Goal: Answer question/provide support

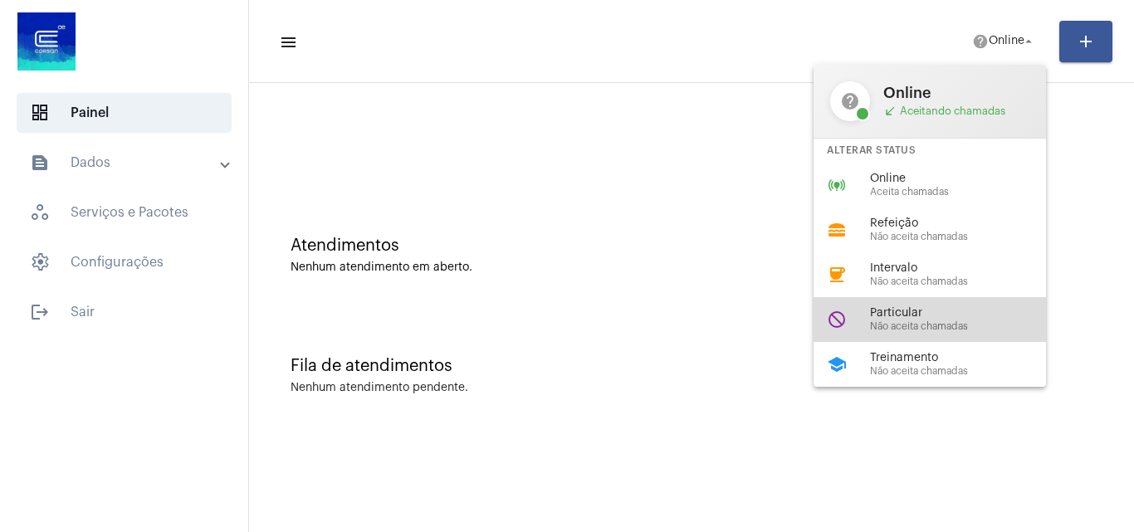
click at [932, 299] on div "do_not_disturb Particular Não aceita chamadas" at bounding box center [943, 319] width 259 height 45
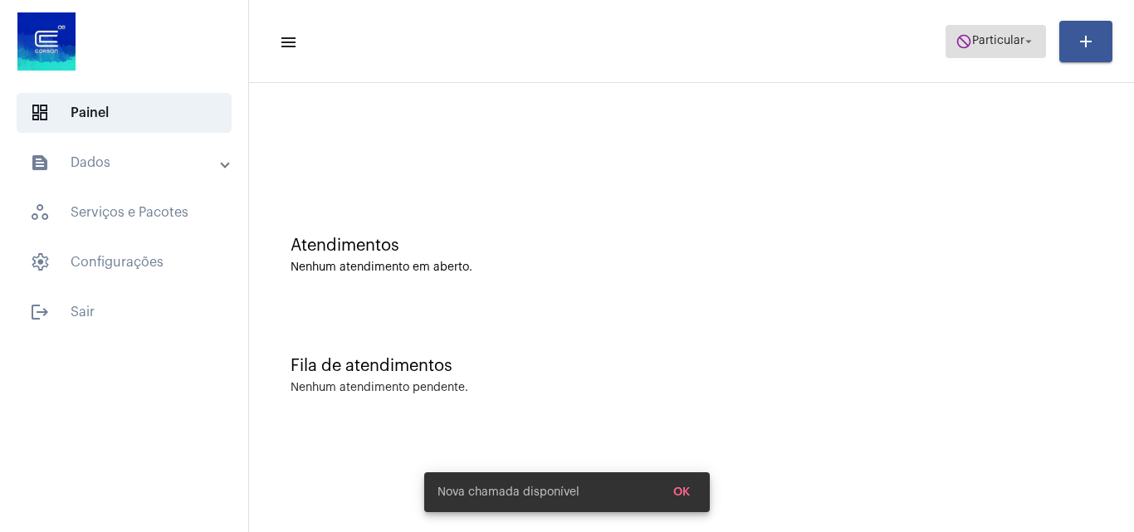
click at [1004, 50] on span "do_not_disturb Particular arrow_drop_down" at bounding box center [996, 41] width 81 height 30
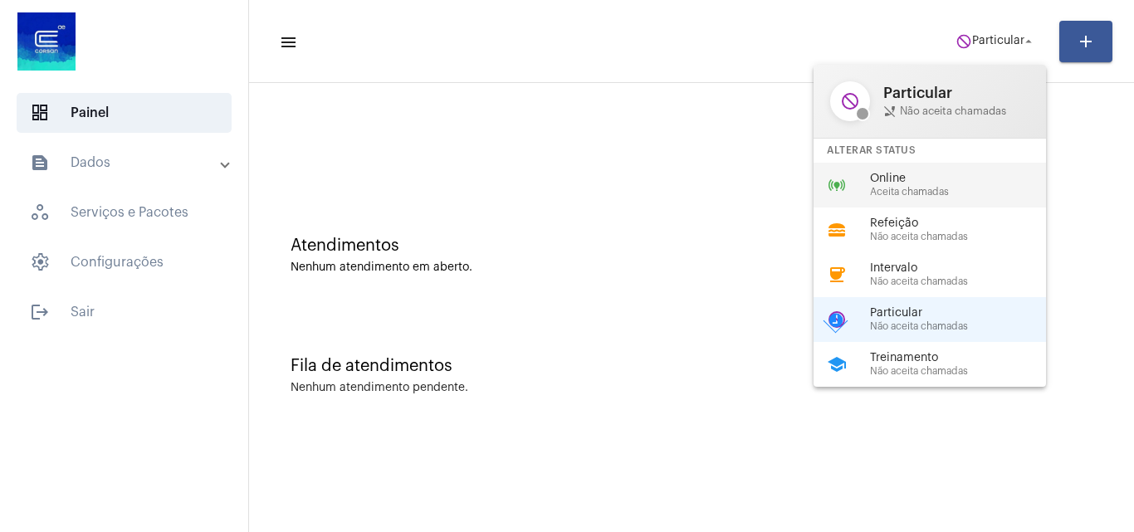
click at [927, 182] on span "Online" at bounding box center [964, 179] width 189 height 12
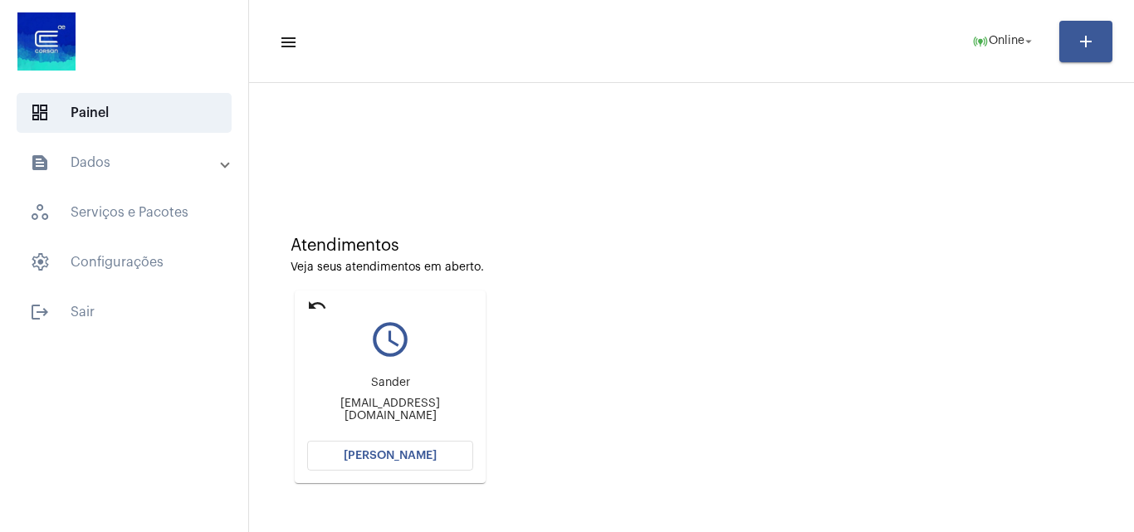
click at [403, 460] on span "[PERSON_NAME]" at bounding box center [390, 456] width 93 height 12
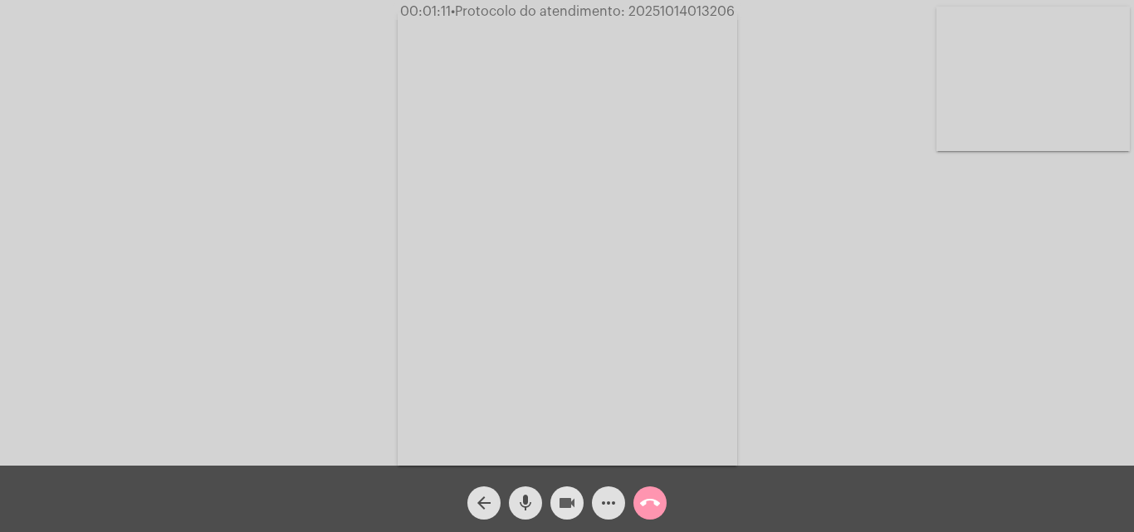
click at [561, 510] on mat-icon "videocam" at bounding box center [567, 503] width 20 height 20
click at [529, 505] on mat-icon "mic" at bounding box center [526, 503] width 20 height 20
click at [566, 518] on span "videocam_off" at bounding box center [567, 502] width 20 height 33
click at [531, 510] on mat-icon "mic_off" at bounding box center [526, 503] width 20 height 20
click at [525, 499] on mat-icon "mic" at bounding box center [526, 503] width 20 height 20
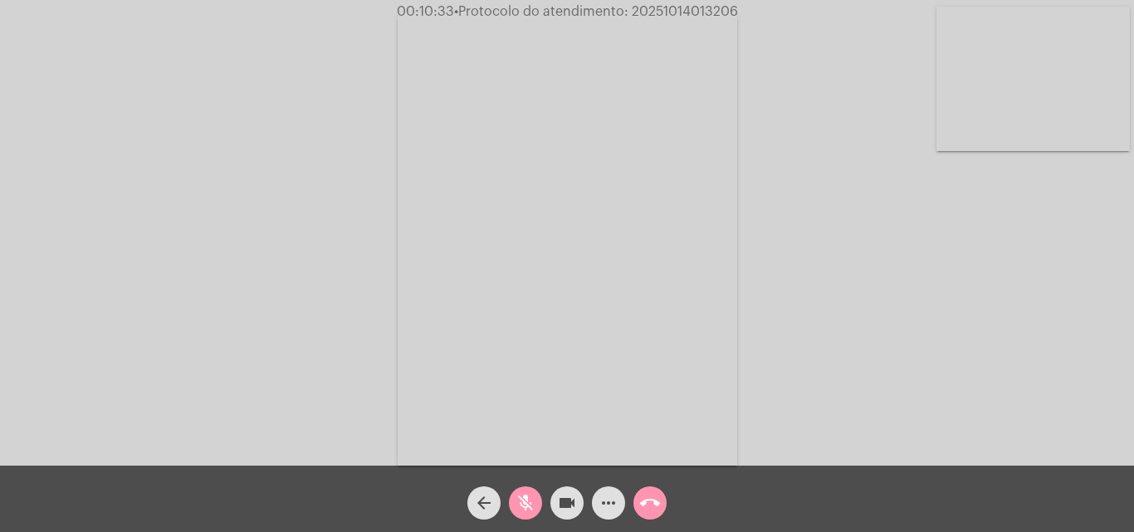
click at [562, 502] on mat-icon "videocam" at bounding box center [567, 503] width 20 height 20
click at [659, 494] on mat-icon "call_end" at bounding box center [650, 503] width 20 height 20
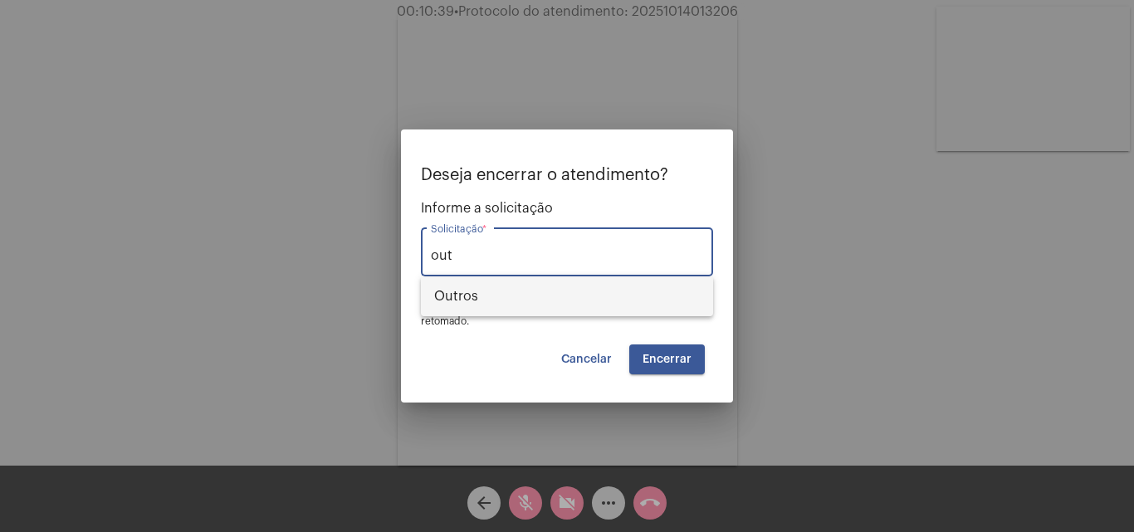
click at [521, 295] on span "Outros" at bounding box center [567, 296] width 266 height 40
type input "Outros"
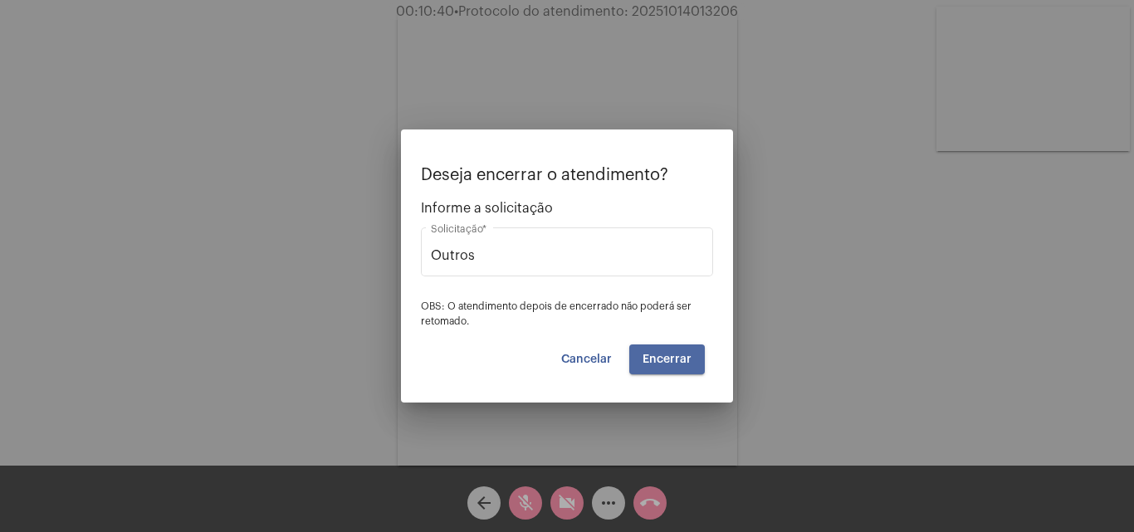
click at [663, 366] on button "Encerrar" at bounding box center [667, 360] width 76 height 30
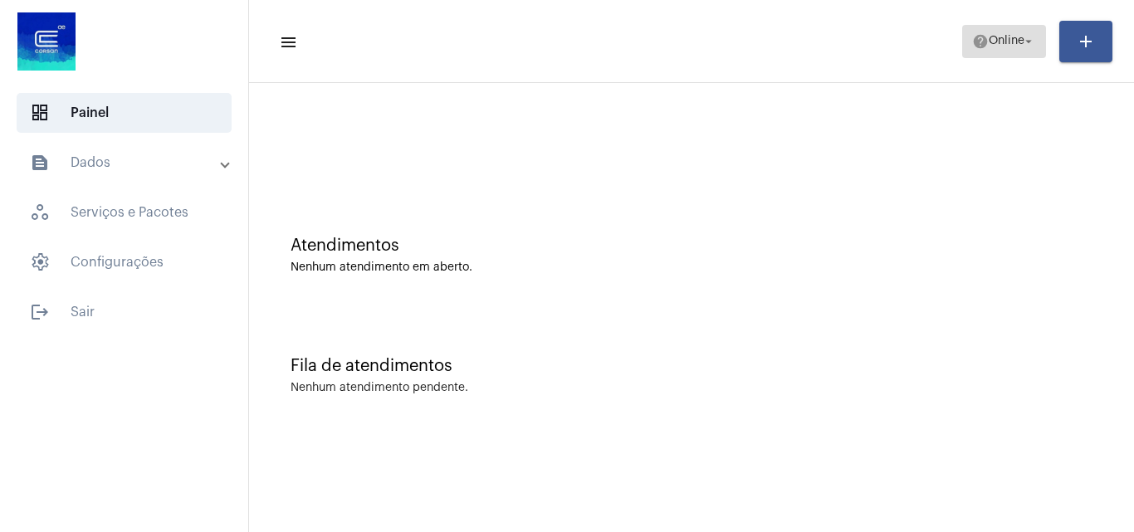
click at [1019, 30] on span "help Online arrow_drop_down" at bounding box center [1004, 41] width 64 height 30
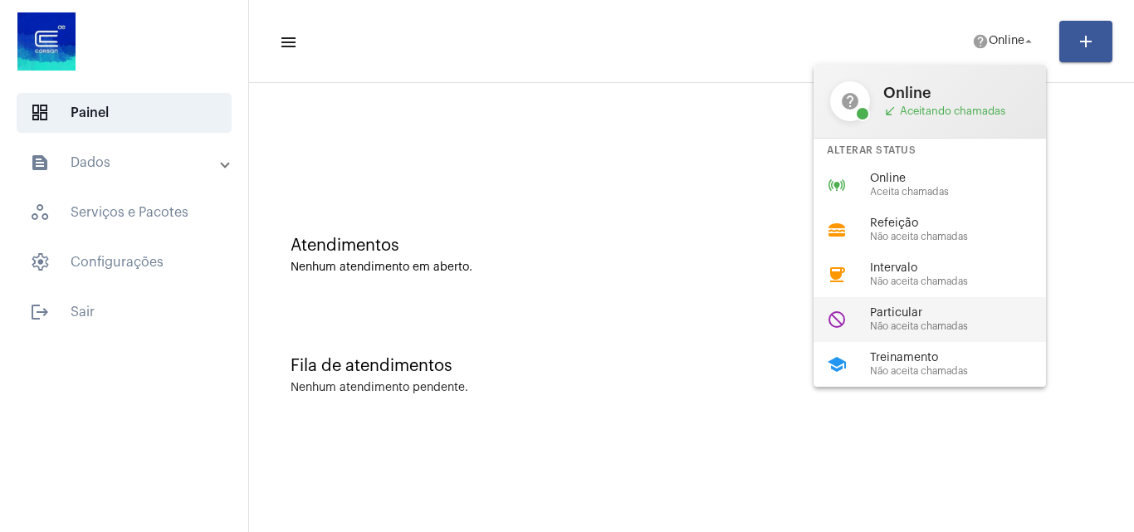
click at [997, 328] on span "Não aceita chamadas" at bounding box center [964, 326] width 189 height 11
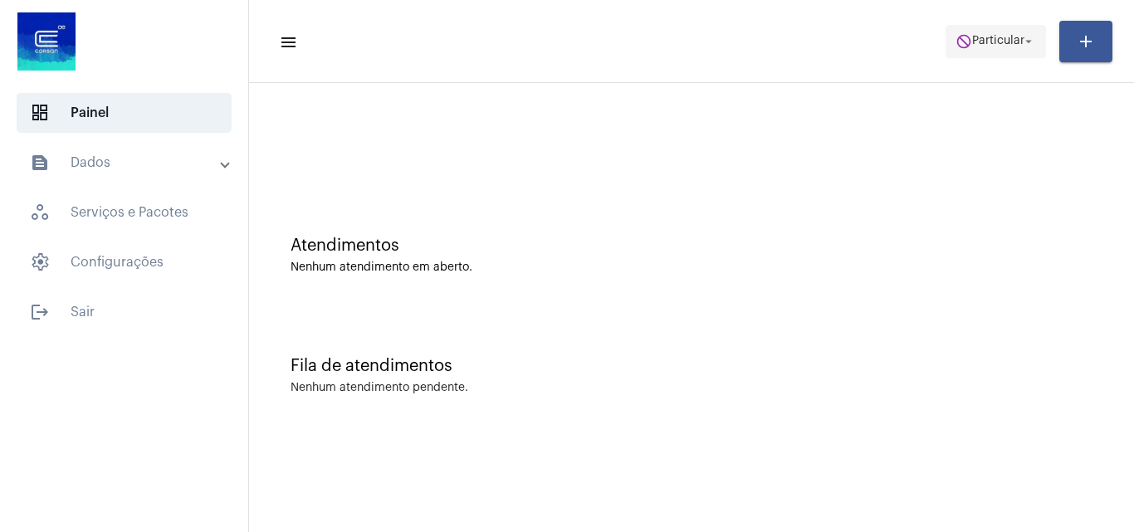
click at [1007, 46] on span "Particular" at bounding box center [998, 42] width 52 height 12
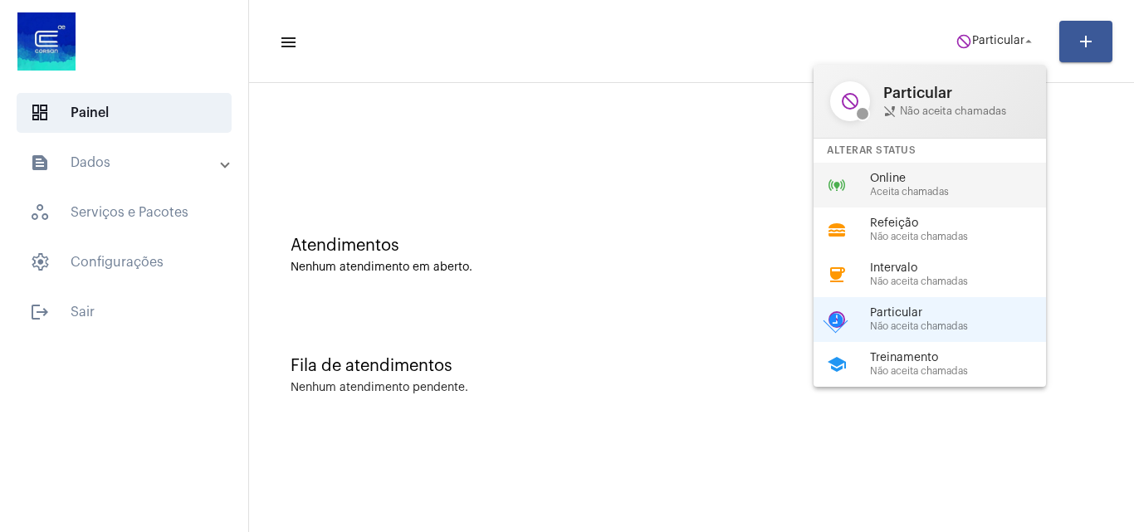
click at [922, 173] on span "Online" at bounding box center [964, 179] width 189 height 12
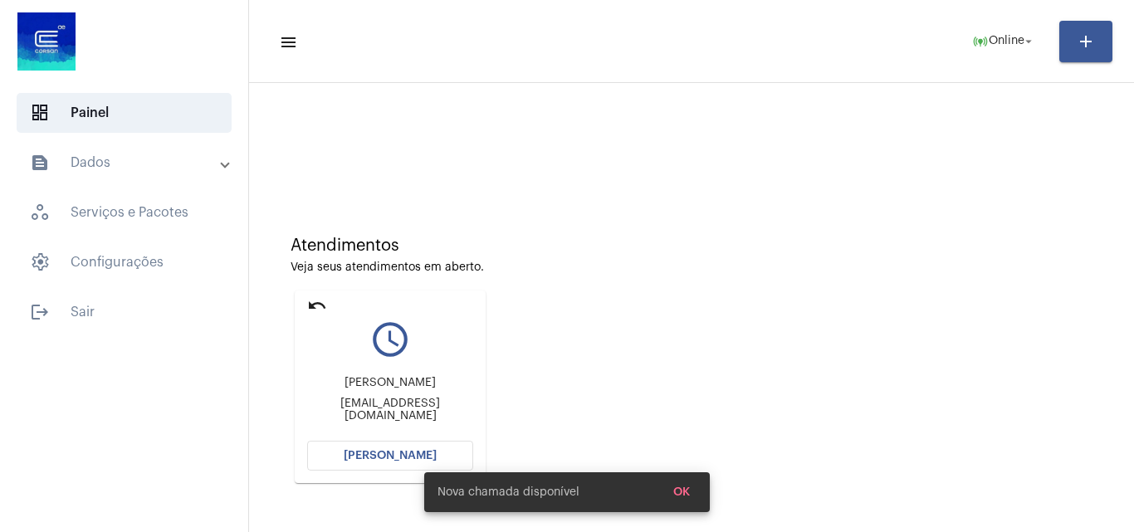
click at [375, 448] on button "[PERSON_NAME]" at bounding box center [390, 456] width 166 height 30
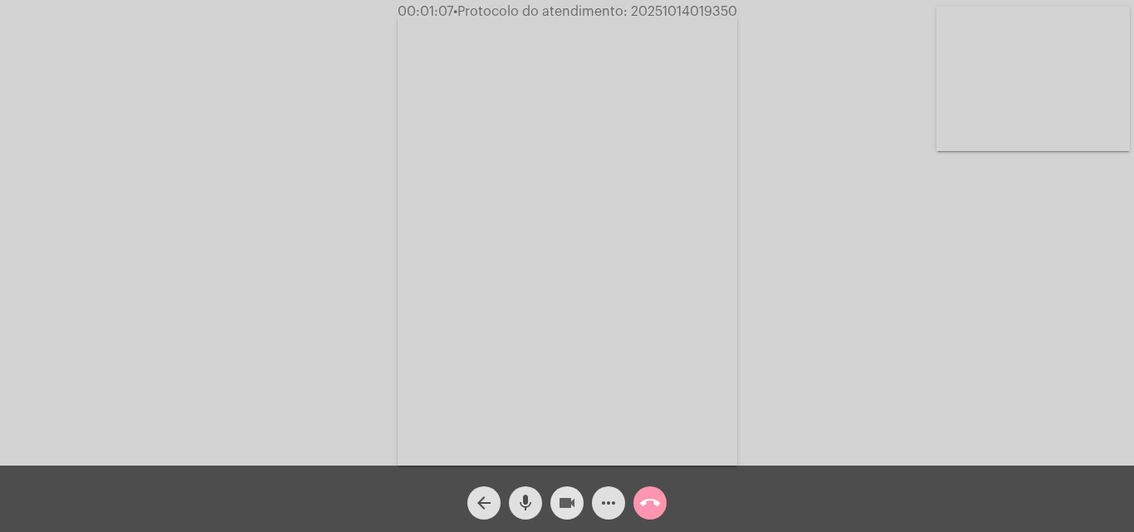
click at [560, 497] on mat-icon "videocam" at bounding box center [567, 503] width 20 height 20
click at [521, 502] on mat-icon "mic" at bounding box center [526, 503] width 20 height 20
click at [530, 509] on mat-icon "mic_off" at bounding box center [526, 503] width 20 height 20
click at [579, 506] on button "videocam_off" at bounding box center [566, 502] width 33 height 33
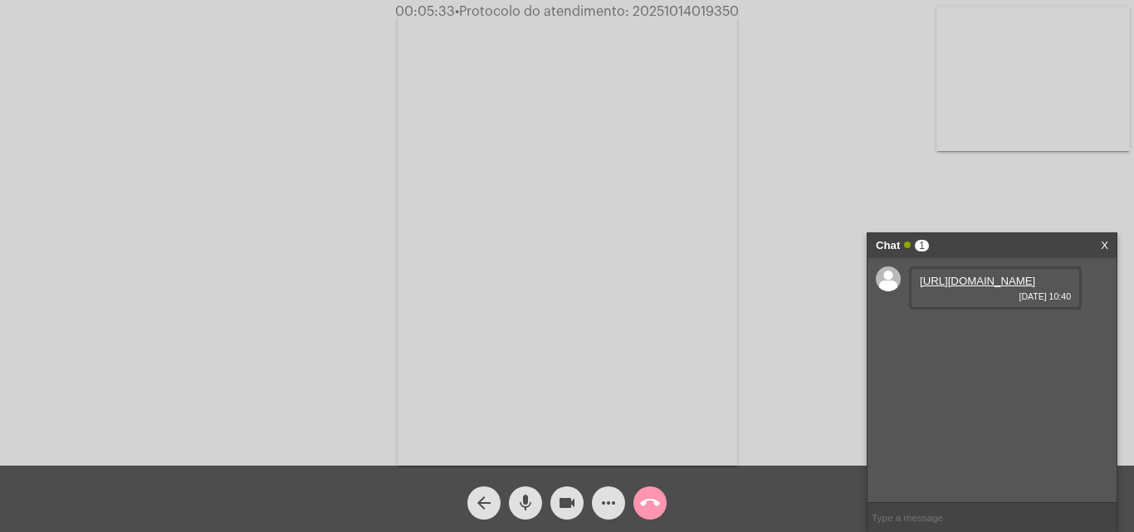
click at [981, 287] on link "[URL][DOMAIN_NAME]" at bounding box center [977, 281] width 115 height 12
click at [982, 335] on link "[URL][DOMAIN_NAME]" at bounding box center [977, 328] width 115 height 12
click at [945, 287] on link "[URL][DOMAIN_NAME]" at bounding box center [977, 281] width 115 height 12
click at [1004, 382] on link "[URL][DOMAIN_NAME]" at bounding box center [977, 375] width 115 height 12
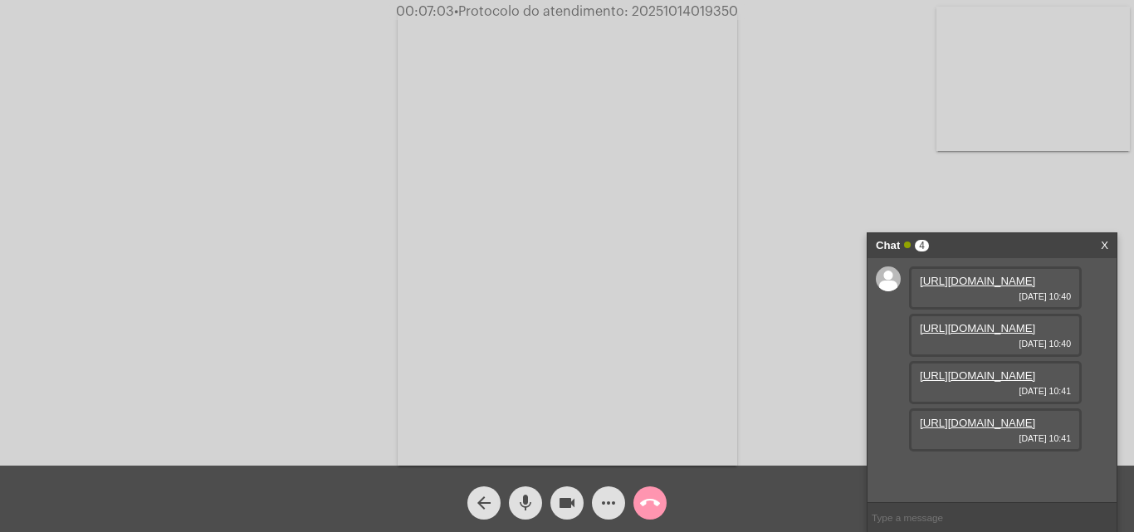
scroll to position [99, 0]
click at [1009, 429] on link "[URL][DOMAIN_NAME]" at bounding box center [977, 423] width 115 height 12
click at [796, 30] on div "Acessando Câmera e Microfone..." at bounding box center [567, 237] width 1131 height 466
click at [574, 509] on mat-icon "videocam" at bounding box center [567, 503] width 20 height 20
click at [527, 509] on mat-icon "mic" at bounding box center [526, 503] width 20 height 20
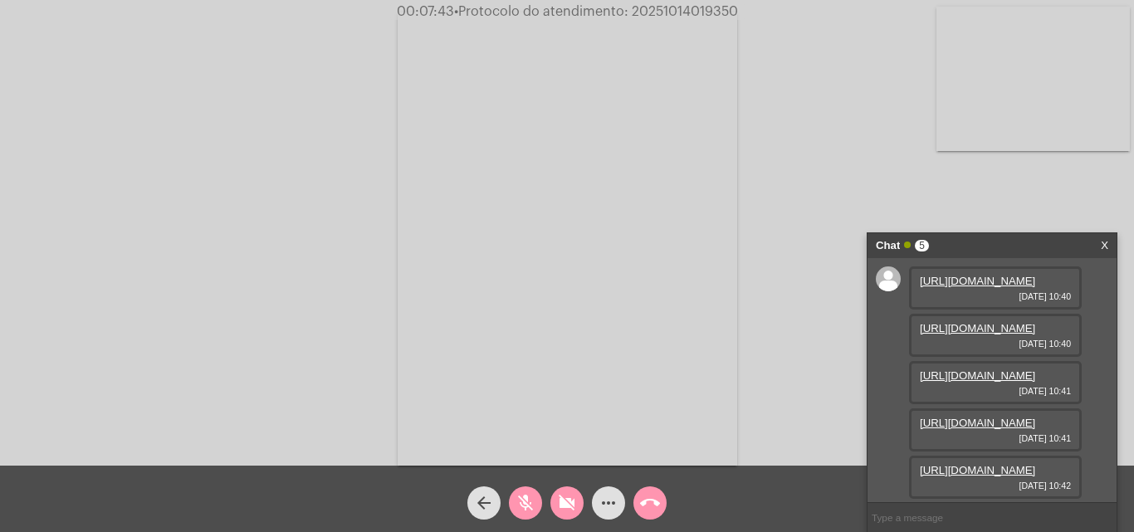
click at [565, 504] on mat-icon "videocam_off" at bounding box center [567, 503] width 20 height 20
click at [526, 505] on mat-icon "mic_off" at bounding box center [526, 503] width 20 height 20
click at [565, 511] on mat-icon "videocam" at bounding box center [567, 503] width 20 height 20
click at [535, 511] on button "mic" at bounding box center [525, 502] width 33 height 33
click at [566, 511] on mat-icon "videocam_off" at bounding box center [567, 503] width 20 height 20
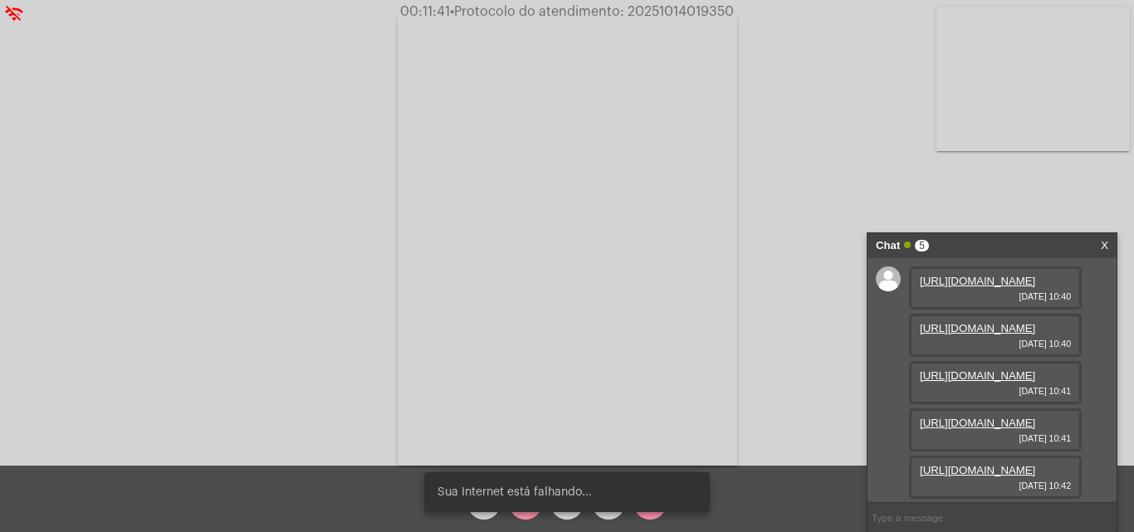
click at [528, 516] on div "Sua Internet está falhando..." at bounding box center [566, 492] width 325 height 80
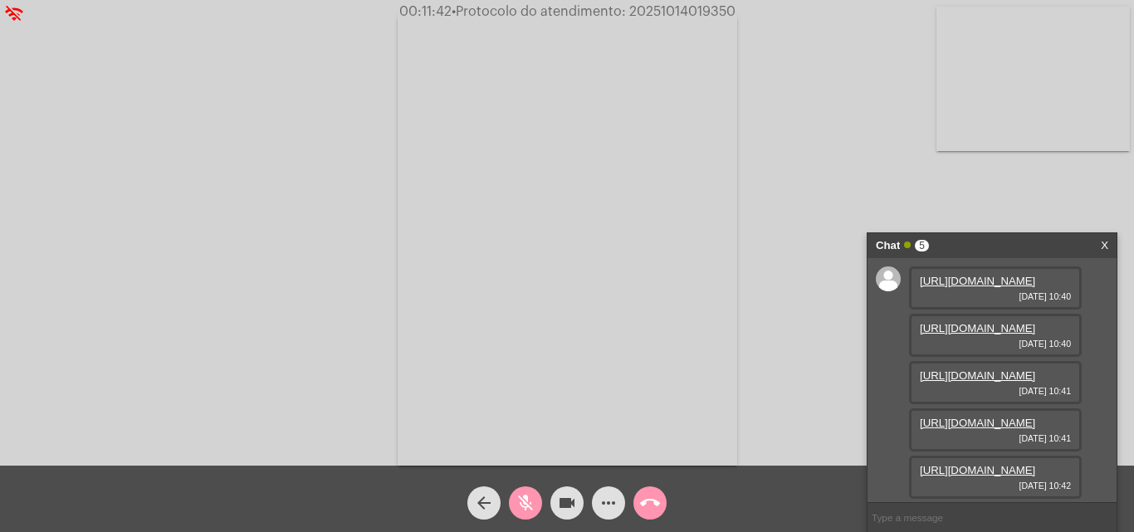
click at [522, 499] on mat-icon "mic_off" at bounding box center [526, 503] width 20 height 20
click at [609, 491] on span "more_horiz" at bounding box center [609, 502] width 20 height 33
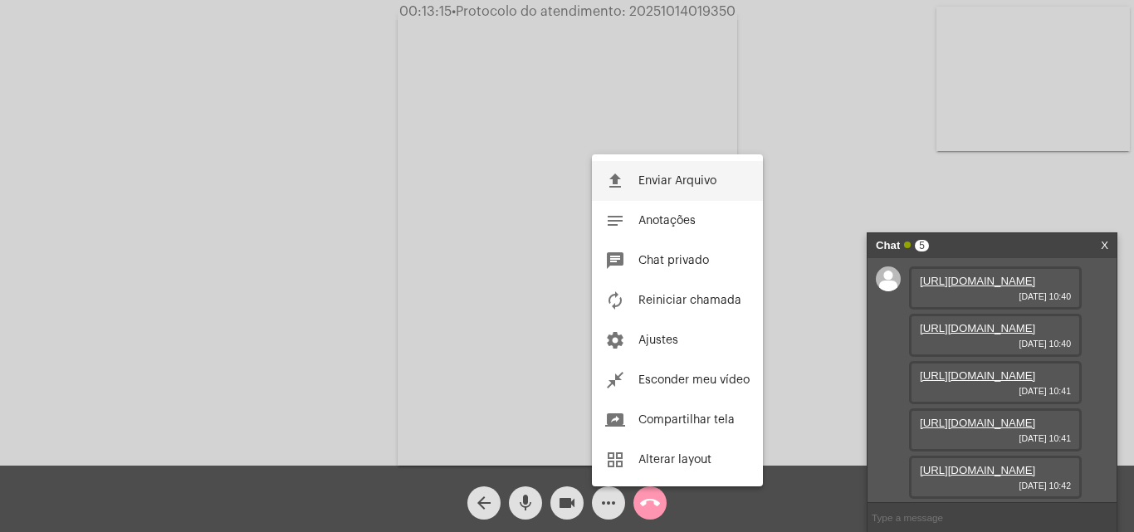
click at [690, 189] on button "file_upload Enviar Arquivo" at bounding box center [677, 181] width 171 height 40
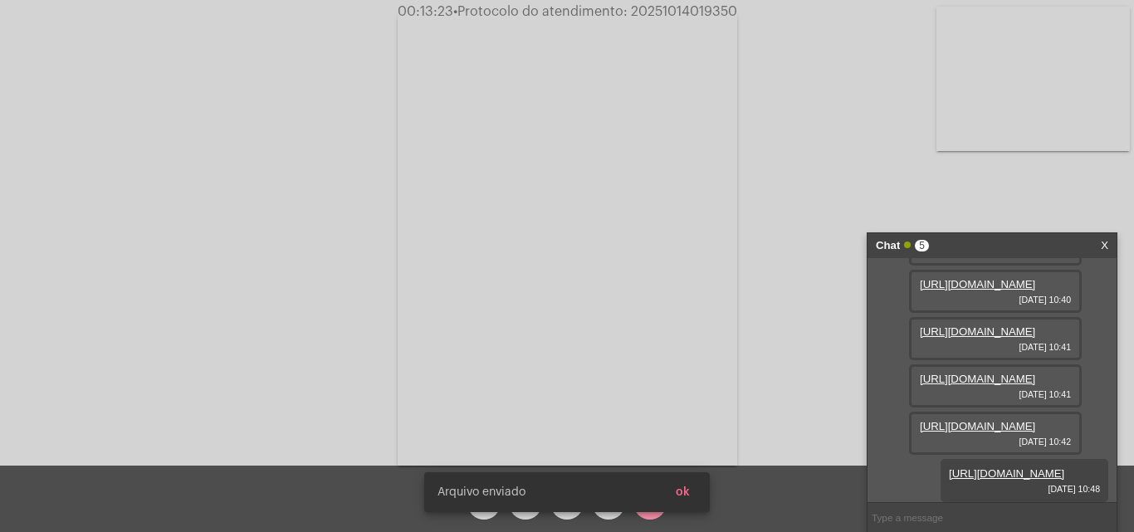
scroll to position [268, 0]
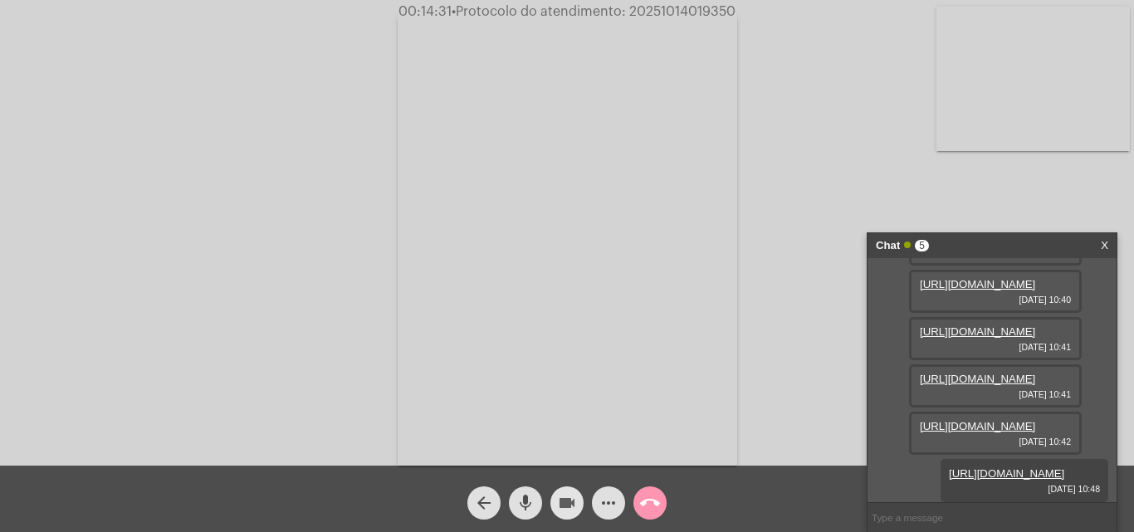
click at [570, 504] on mat-icon "videocam" at bounding box center [567, 503] width 20 height 20
click at [544, 503] on div "mic" at bounding box center [526, 499] width 42 height 42
click at [565, 502] on mat-icon "videocam_off" at bounding box center [567, 503] width 20 height 20
click at [519, 502] on mat-icon "mic_off" at bounding box center [526, 503] width 20 height 20
click at [575, 492] on span "videocam" at bounding box center [567, 502] width 20 height 33
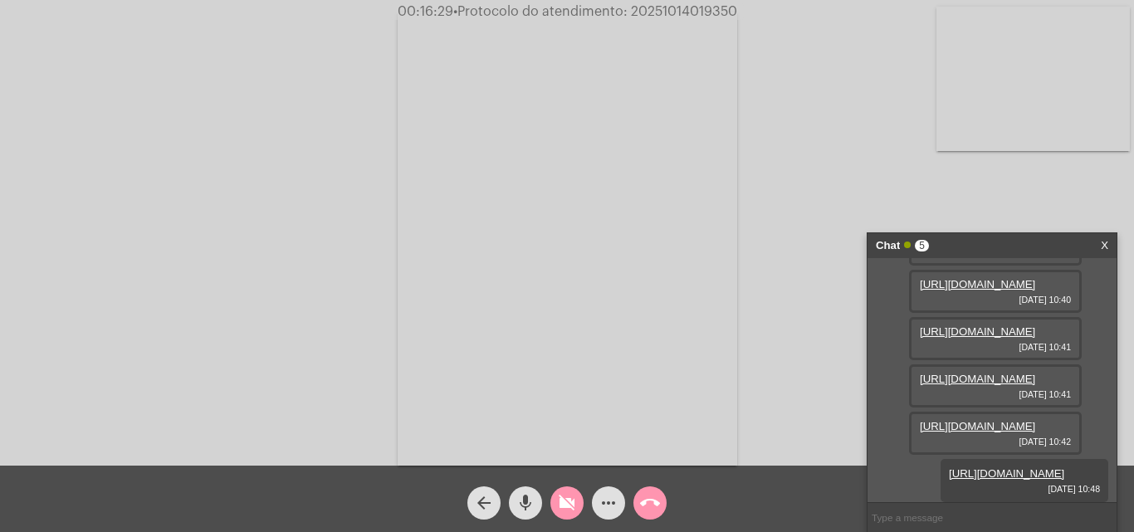
click at [529, 496] on mat-icon "mic" at bounding box center [526, 503] width 20 height 20
click at [549, 498] on div "videocam_off" at bounding box center [567, 499] width 42 height 42
click at [533, 499] on mat-icon "mic_off" at bounding box center [526, 503] width 20 height 20
click at [525, 516] on span "mic" at bounding box center [526, 502] width 20 height 33
click at [576, 512] on mat-icon "videocam" at bounding box center [567, 503] width 20 height 20
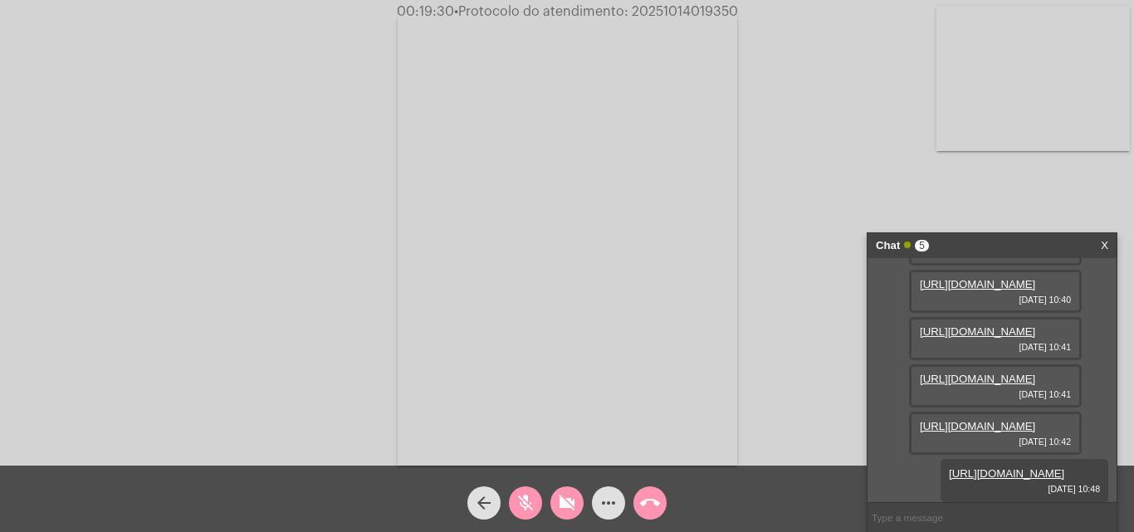
click at [659, 499] on mat-icon "call_end" at bounding box center [650, 503] width 20 height 20
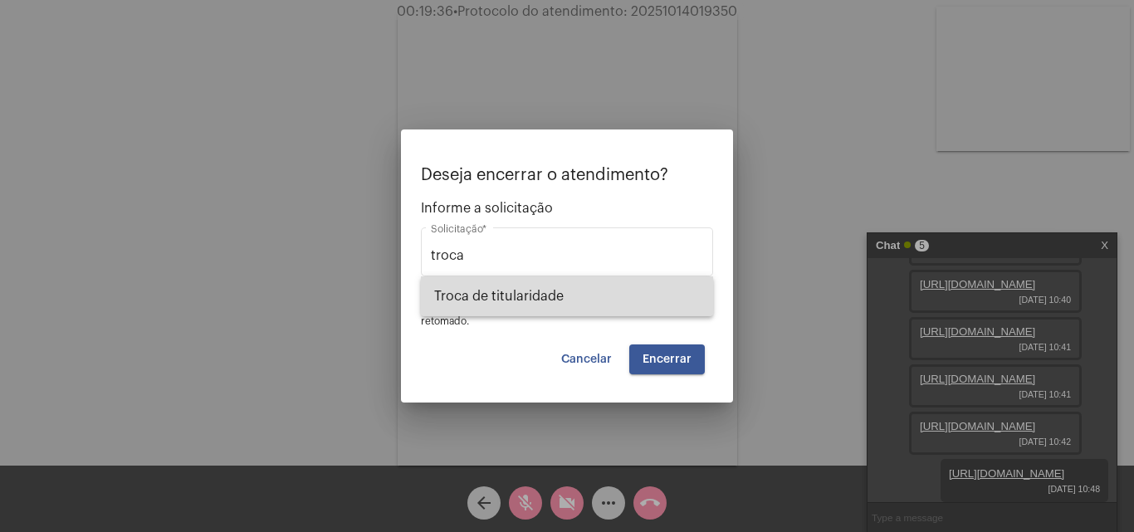
click at [490, 296] on span "Troca de titularidade" at bounding box center [567, 296] width 266 height 40
type input "Troca de titularidade"
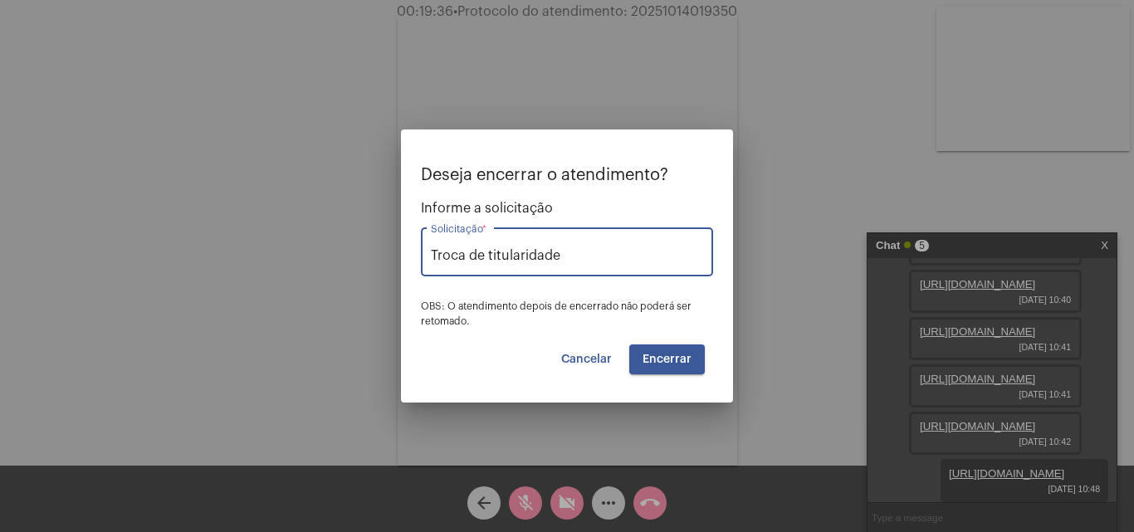
click at [667, 355] on span "Encerrar" at bounding box center [667, 360] width 49 height 12
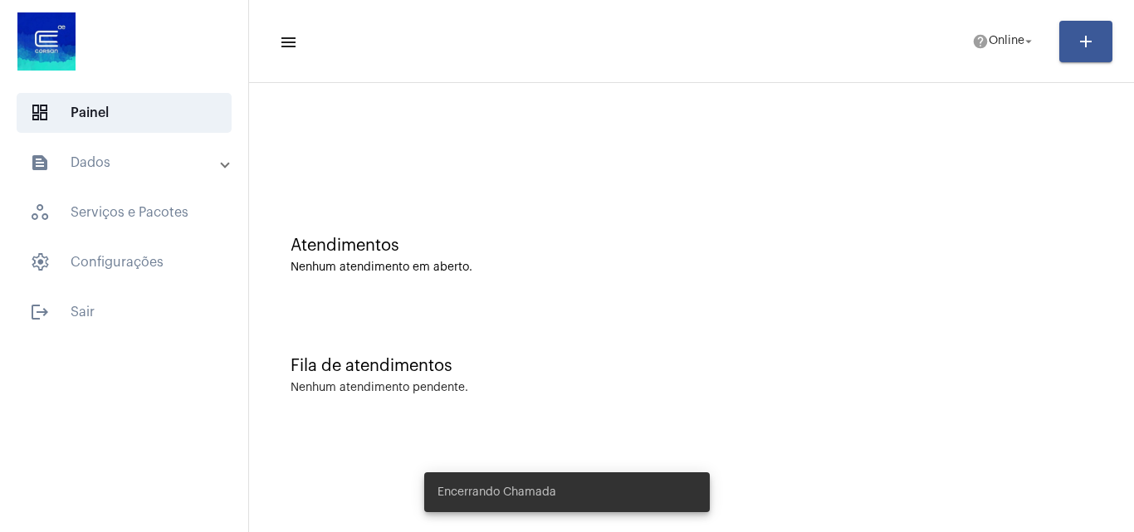
click at [149, 162] on mat-panel-title "text_snippet_outlined Dados" at bounding box center [126, 163] width 192 height 20
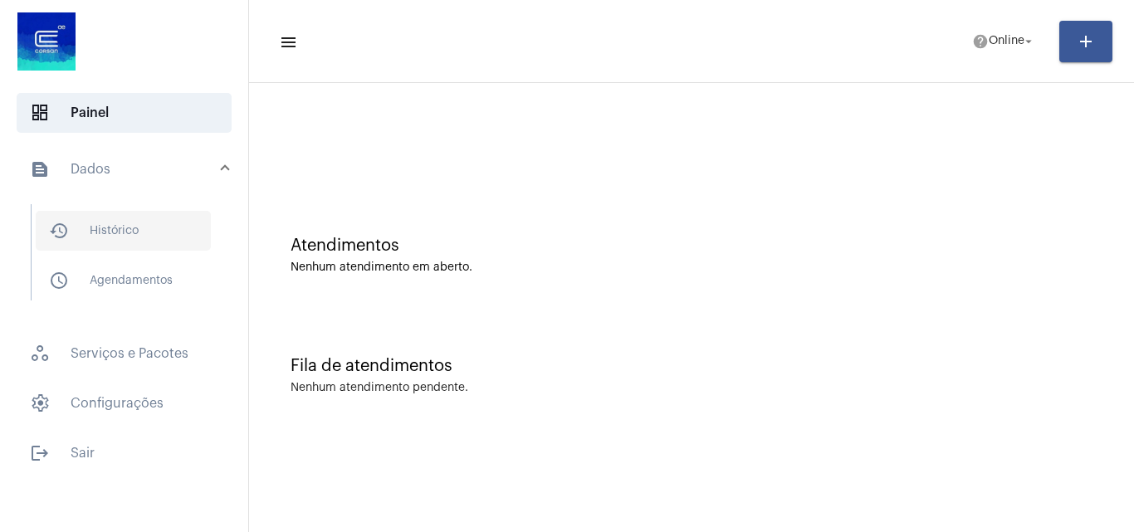
click at [149, 218] on span "history_outlined Histórico" at bounding box center [123, 231] width 175 height 40
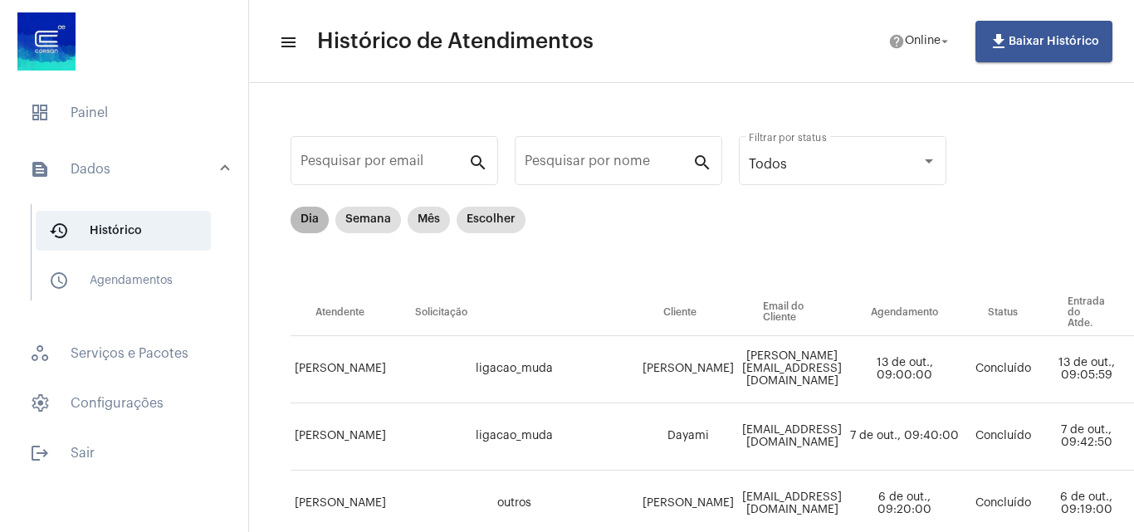
click at [306, 218] on mat-chip "Dia" at bounding box center [310, 220] width 38 height 27
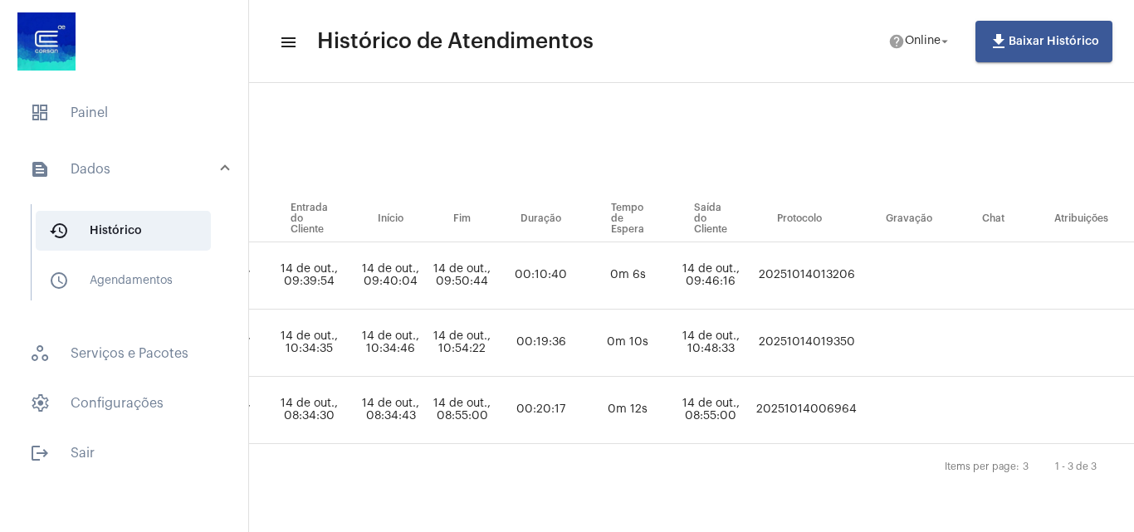
scroll to position [106, 839]
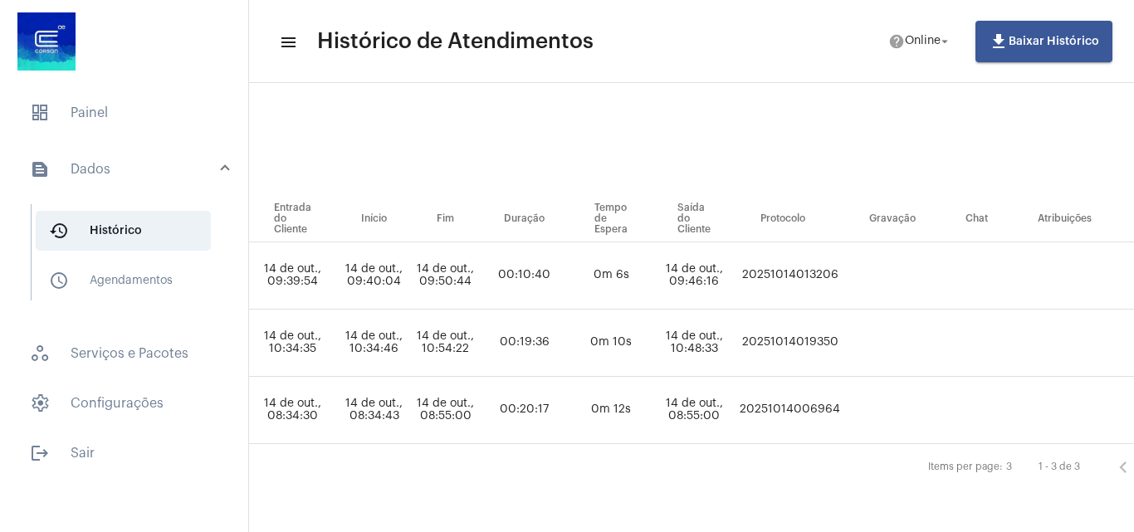
click at [799, 328] on td "20251014019350" at bounding box center [790, 343] width 109 height 67
copy td "20251014019350"
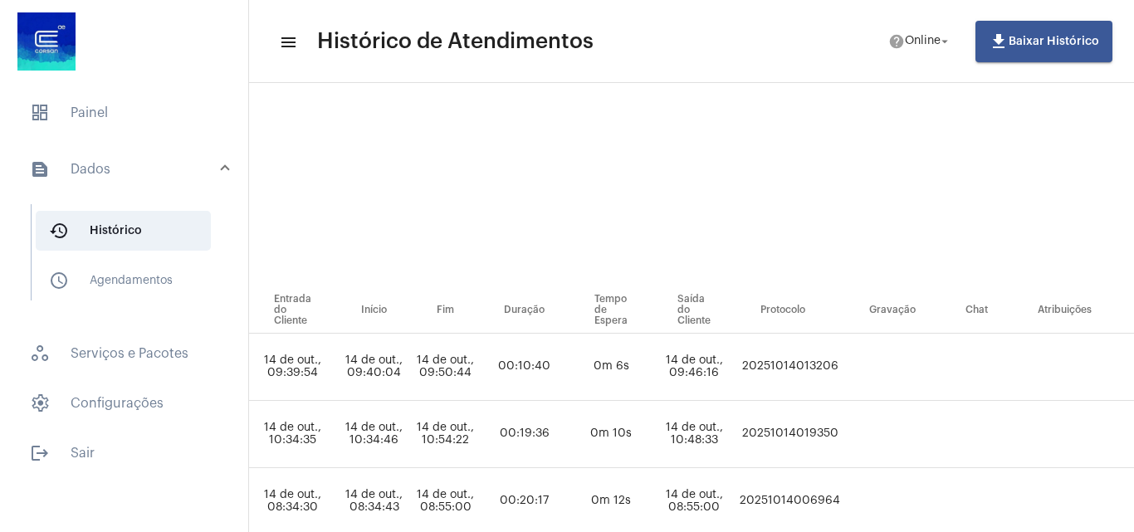
scroll to position [0, 839]
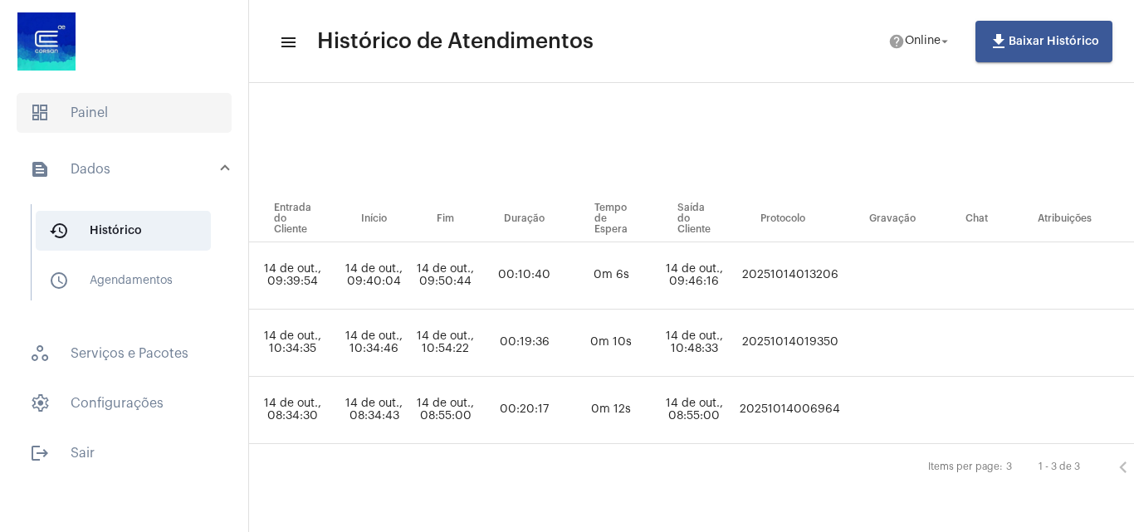
click at [46, 126] on span "dashboard Painel" at bounding box center [124, 113] width 215 height 40
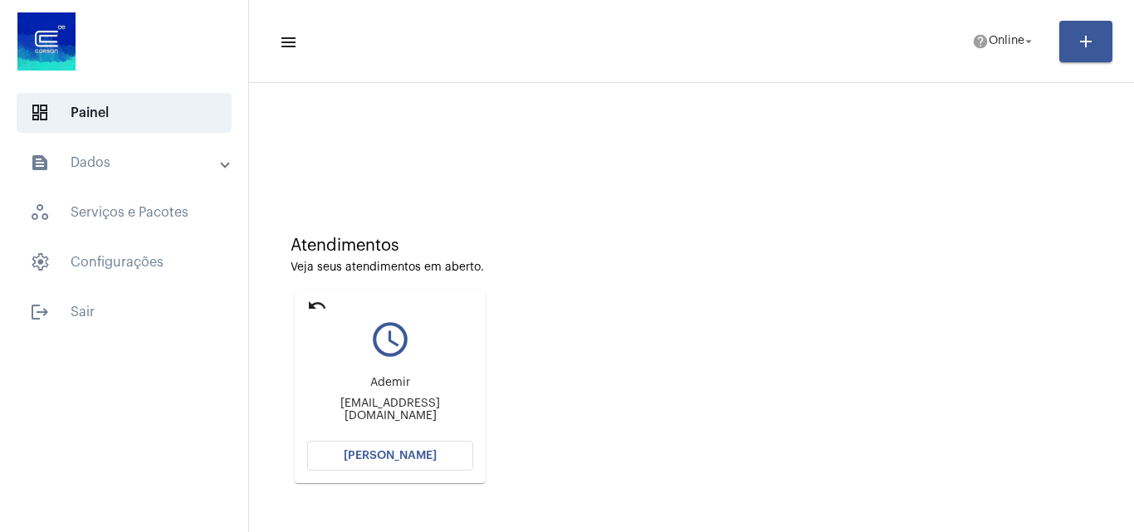
click at [393, 448] on button "[PERSON_NAME]" at bounding box center [390, 456] width 166 height 30
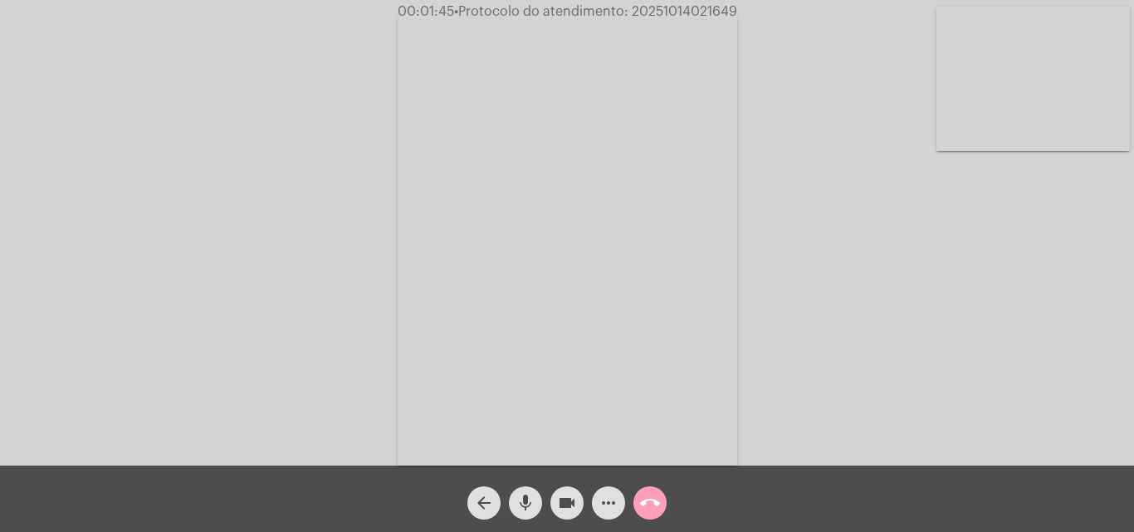
click at [642, 491] on span "call_end" at bounding box center [650, 502] width 20 height 33
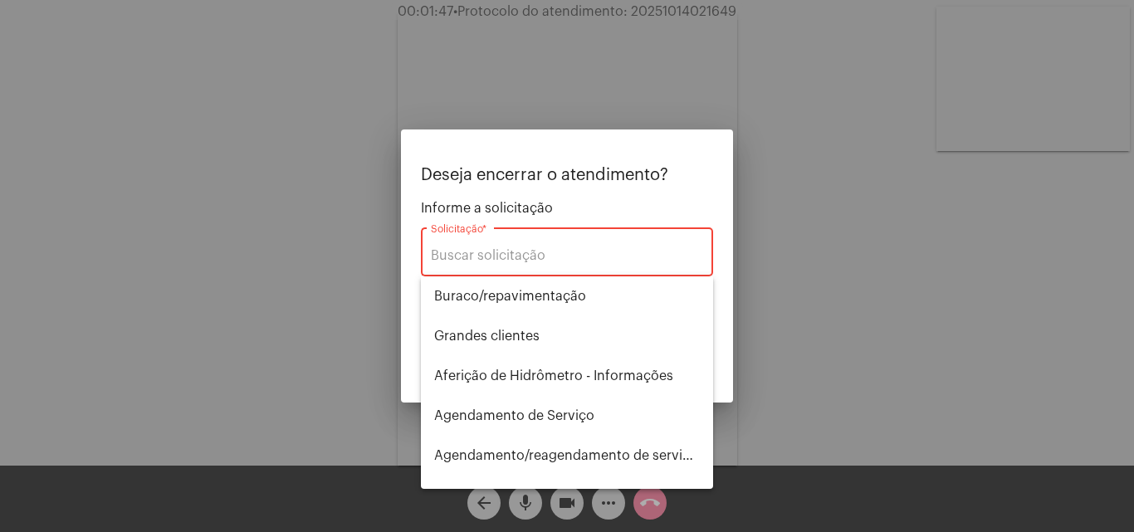
click at [535, 264] on div "Solicitação *" at bounding box center [567, 250] width 272 height 52
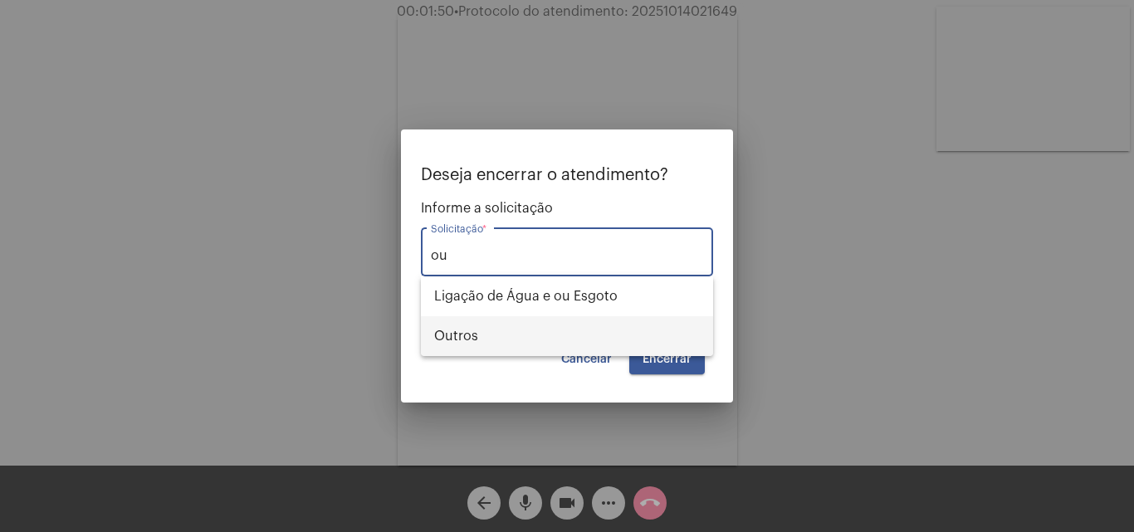
click at [500, 340] on span "Outros" at bounding box center [567, 336] width 266 height 40
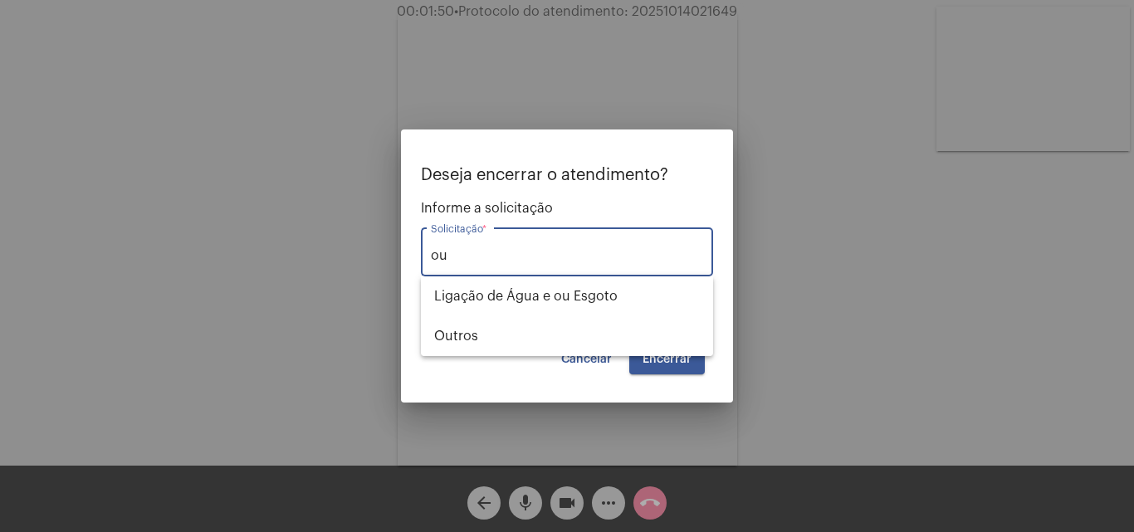
type input "Outros"
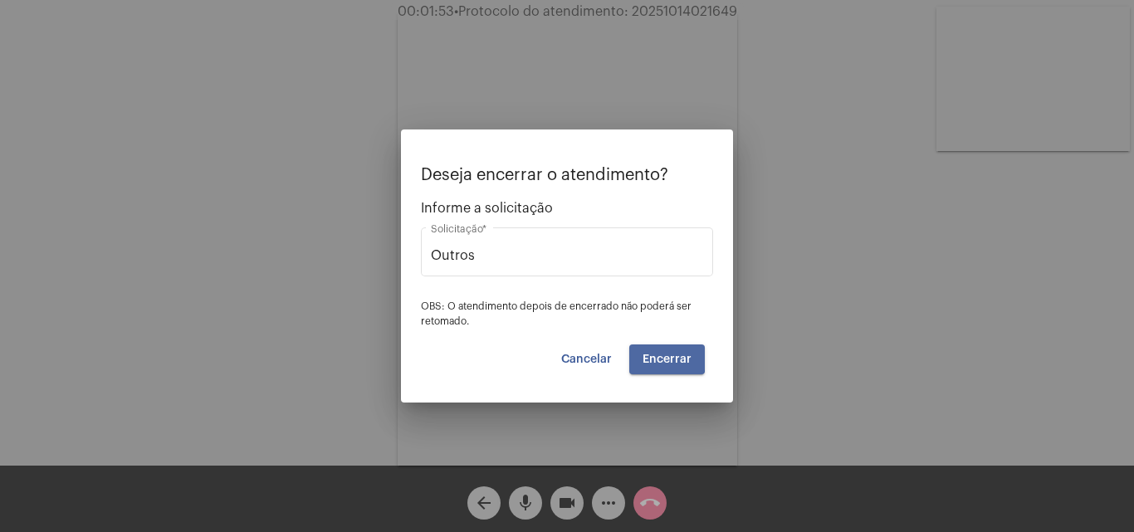
click at [656, 356] on span "Encerrar" at bounding box center [667, 360] width 49 height 12
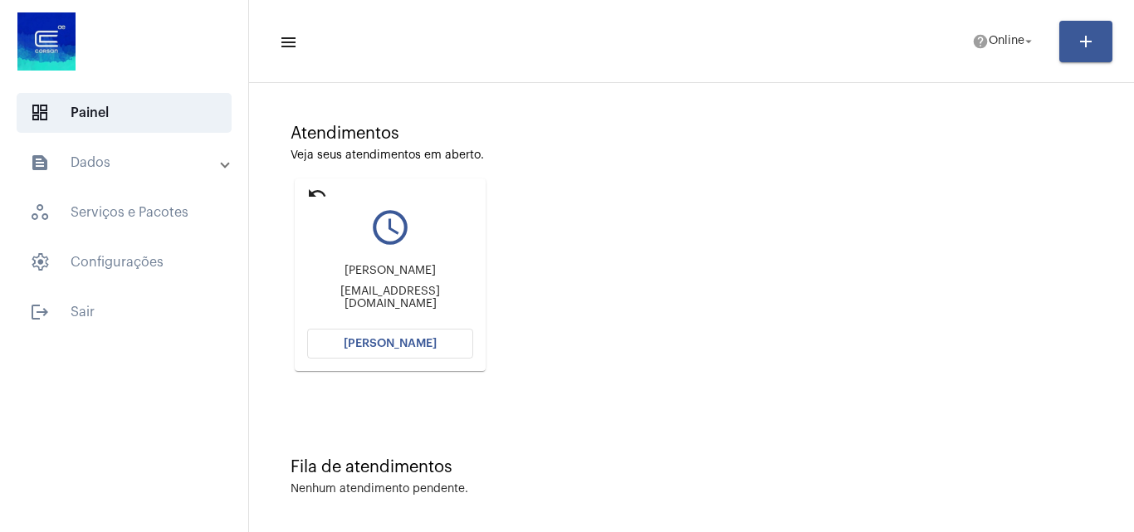
scroll to position [117, 0]
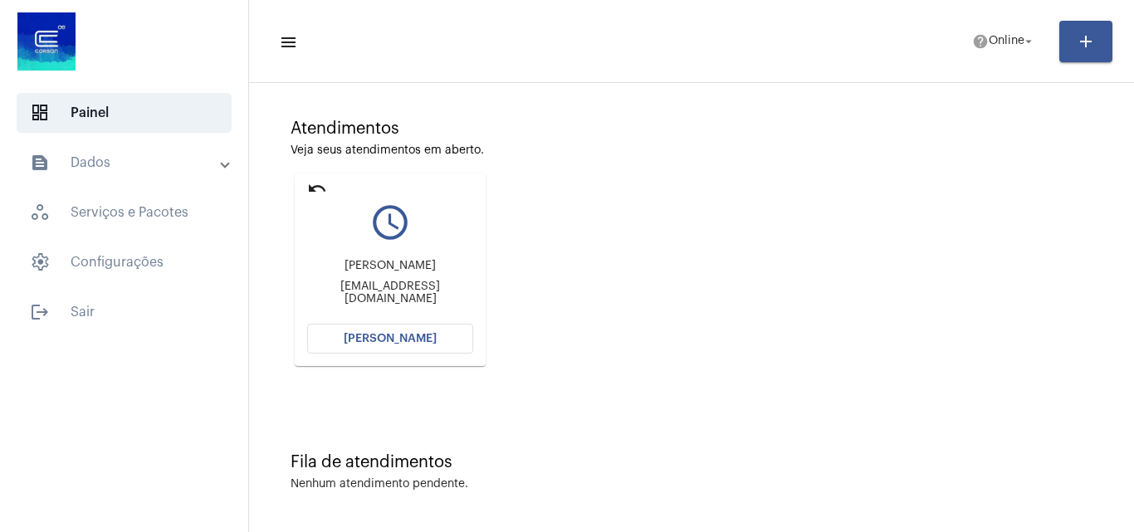
click at [380, 342] on span "[PERSON_NAME]" at bounding box center [390, 339] width 93 height 12
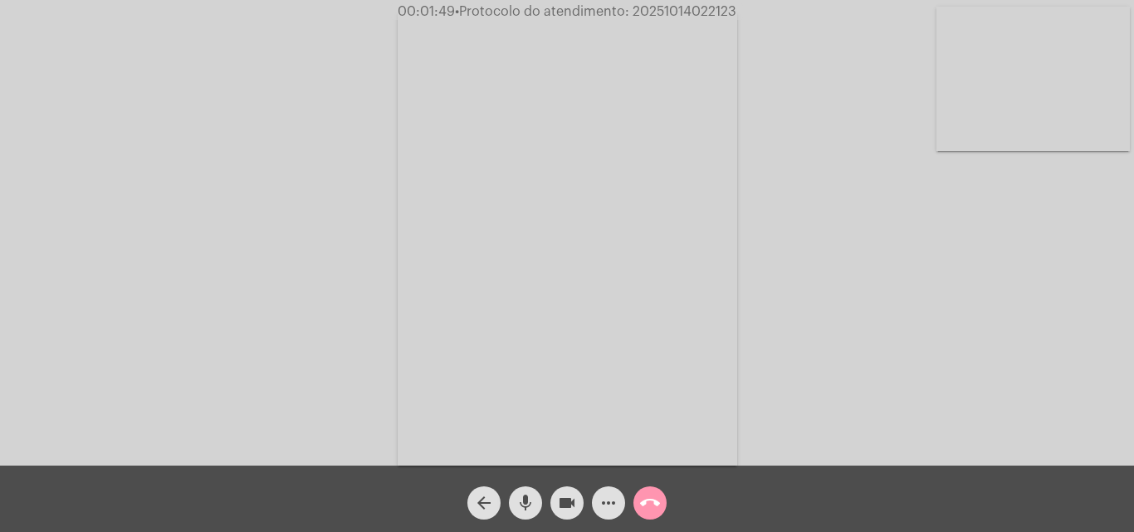
click at [560, 501] on mat-icon "videocam" at bounding box center [567, 503] width 20 height 20
click at [530, 501] on mat-icon "mic" at bounding box center [526, 503] width 20 height 20
click at [535, 516] on span "mic_off" at bounding box center [526, 502] width 20 height 33
click at [565, 493] on mat-icon "videocam_off" at bounding box center [567, 503] width 20 height 20
click at [569, 499] on mat-icon "videocam" at bounding box center [567, 503] width 20 height 20
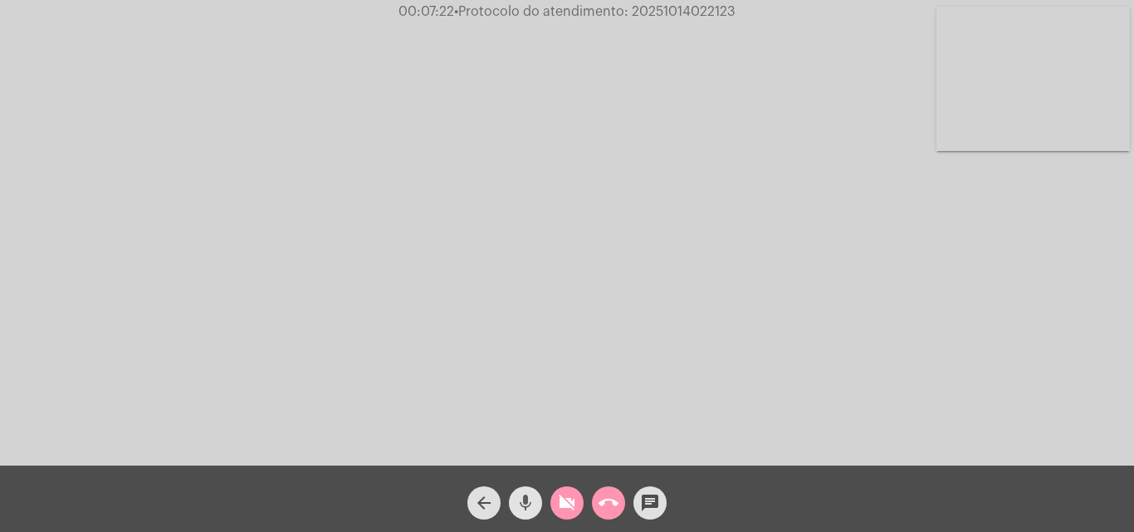
click at [523, 498] on mat-icon "mic" at bounding box center [526, 503] width 20 height 20
click at [610, 496] on mat-icon "call_end" at bounding box center [609, 503] width 20 height 20
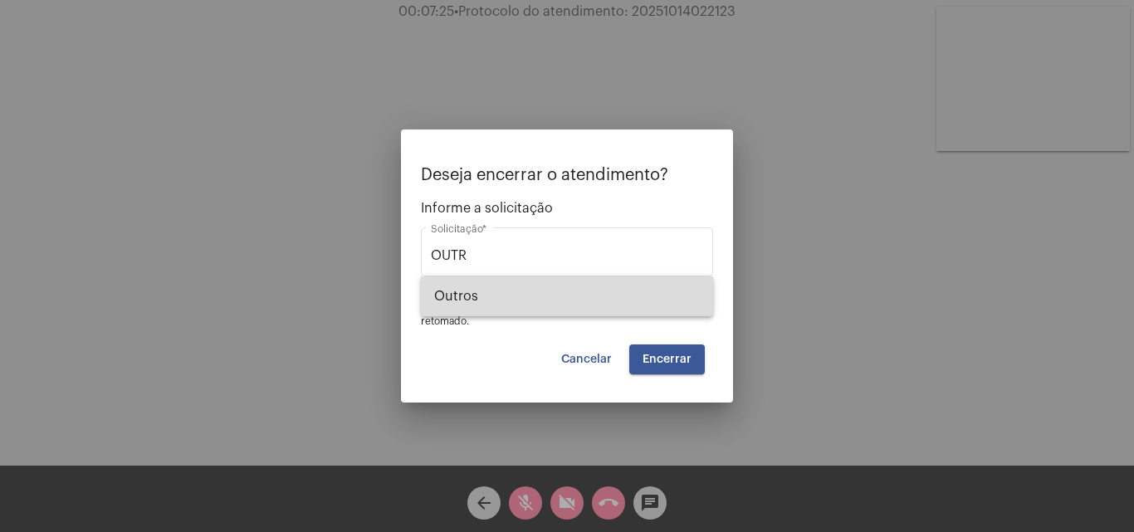
click at [569, 312] on span "Outros" at bounding box center [567, 296] width 266 height 40
type input "Outros"
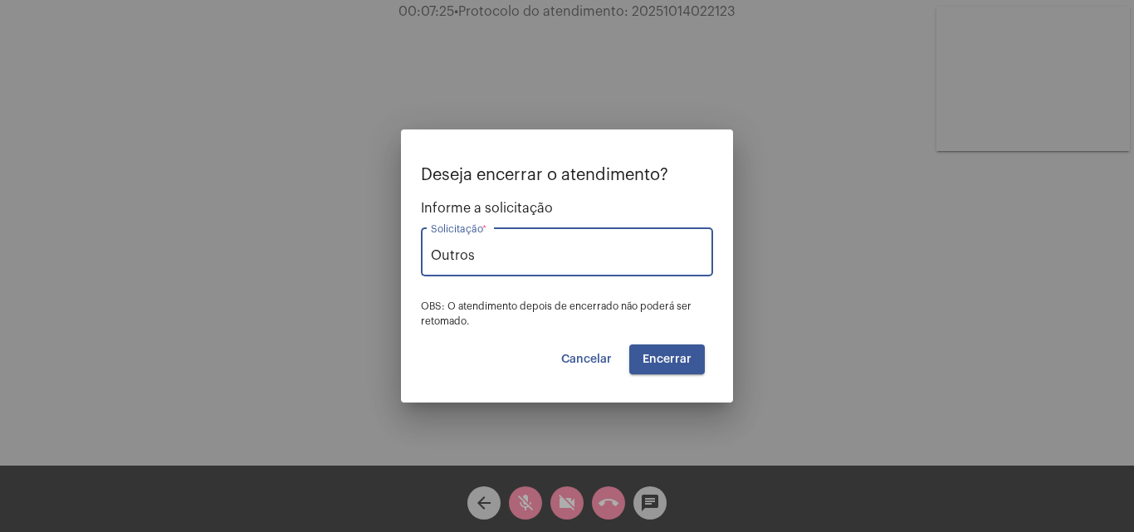
click at [657, 358] on span "Encerrar" at bounding box center [667, 360] width 49 height 12
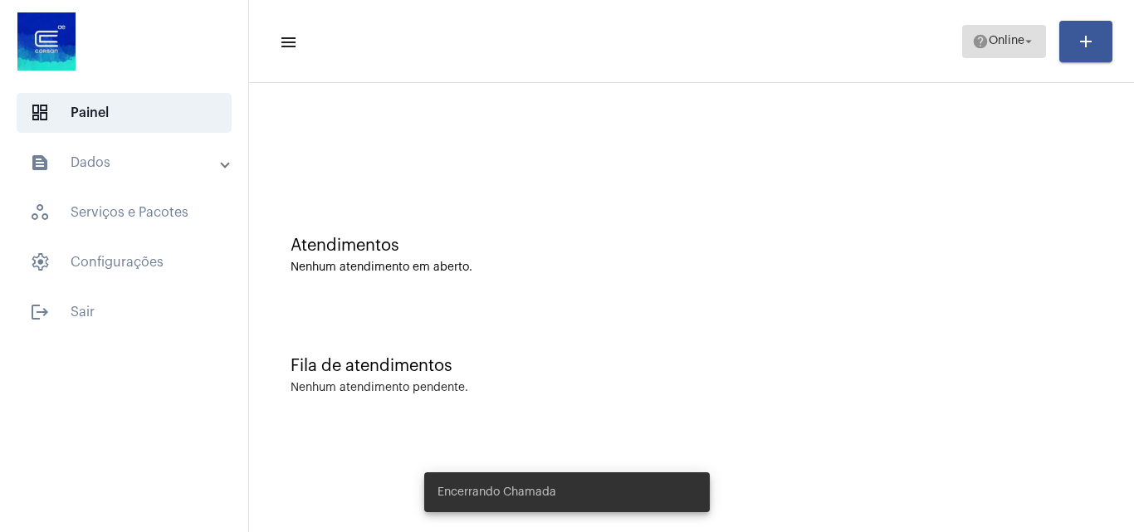
click at [995, 32] on span "help Online arrow_drop_down" at bounding box center [1004, 41] width 64 height 30
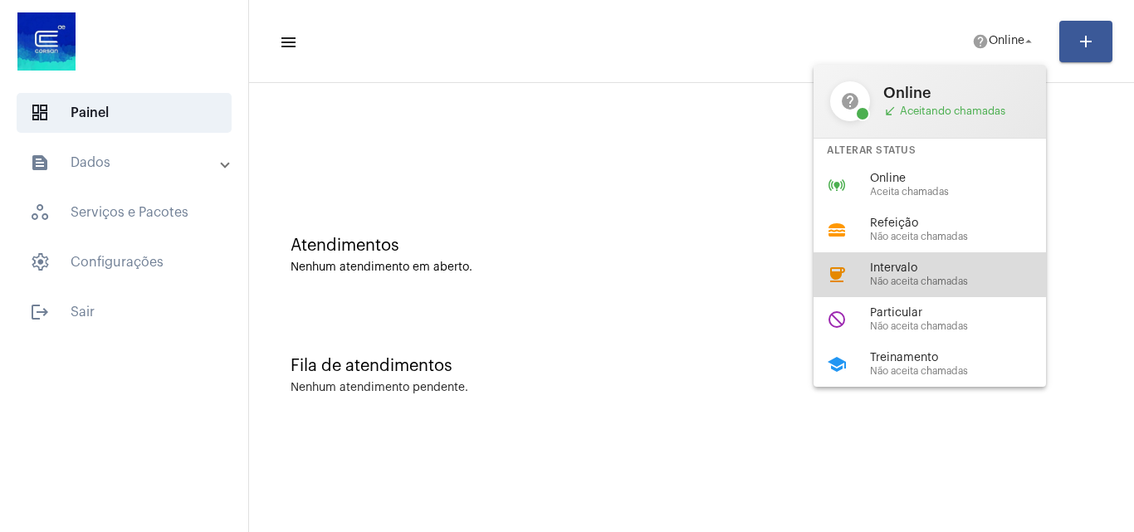
click at [905, 281] on span "Não aceita chamadas" at bounding box center [964, 281] width 189 height 11
